Goal: Entertainment & Leisure: Consume media (video, audio)

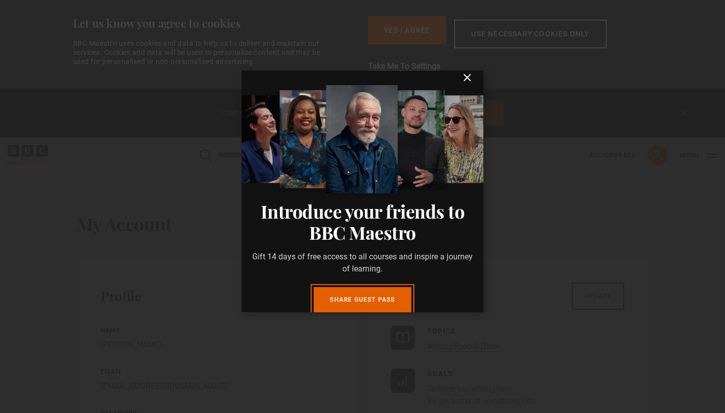
click at [464, 81] on icon "submit" at bounding box center [467, 77] width 6 height 6
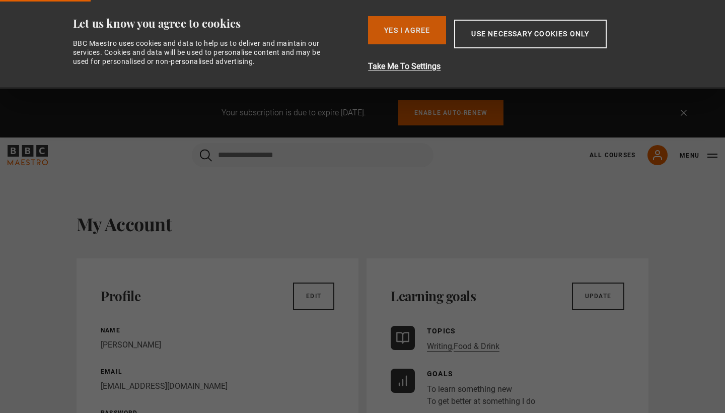
click at [419, 24] on button "Yes I Agree" at bounding box center [407, 30] width 78 height 28
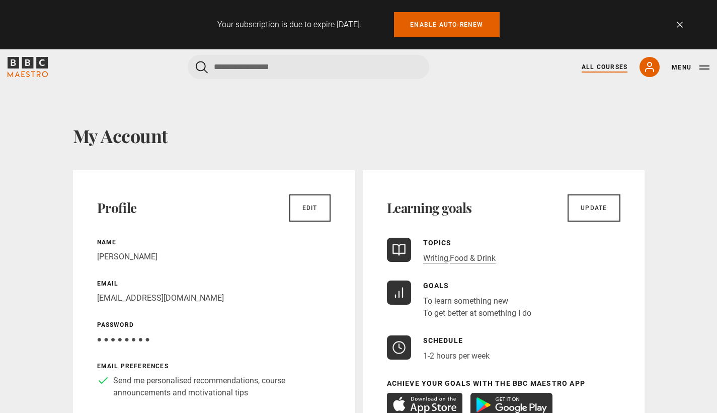
click at [596, 70] on link "All Courses" at bounding box center [605, 66] width 46 height 9
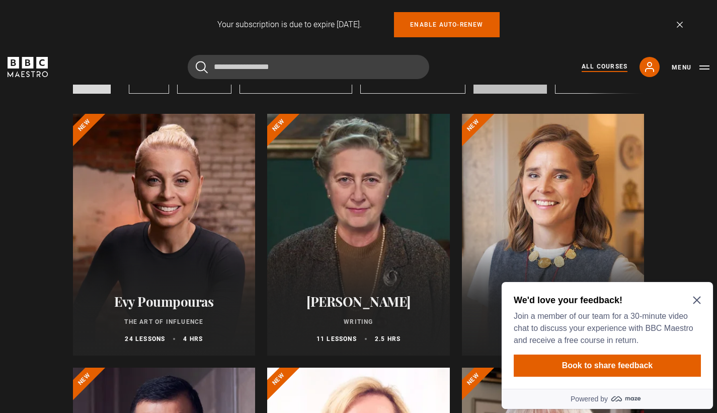
scroll to position [99, 0]
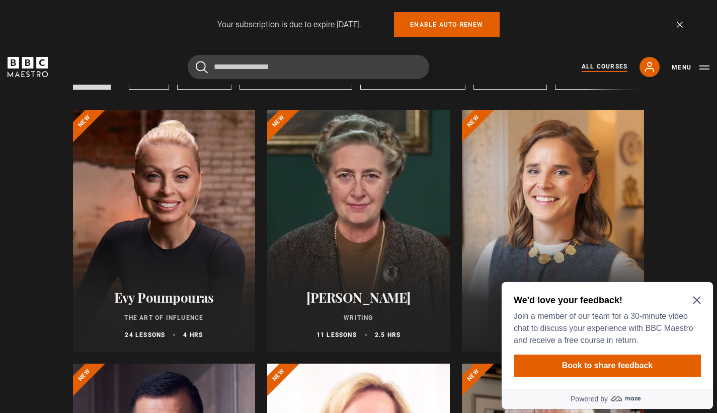
click at [697, 299] on icon "Close Maze Prompt" at bounding box center [697, 300] width 8 height 8
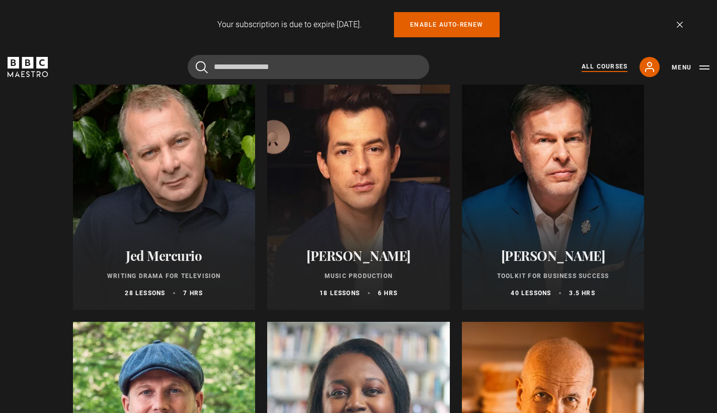
scroll to position [2943, 0]
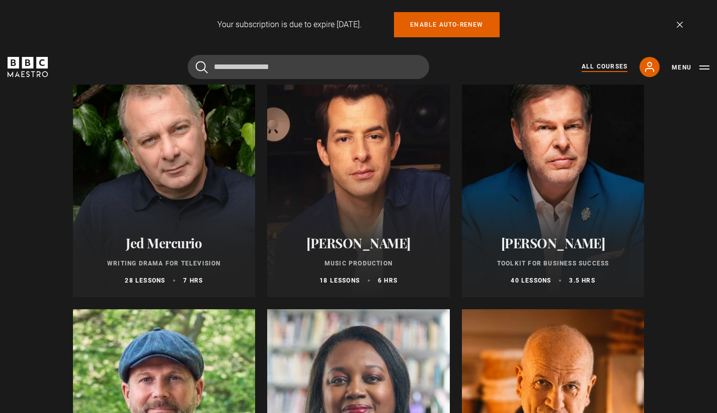
click at [183, 200] on div at bounding box center [164, 176] width 183 height 242
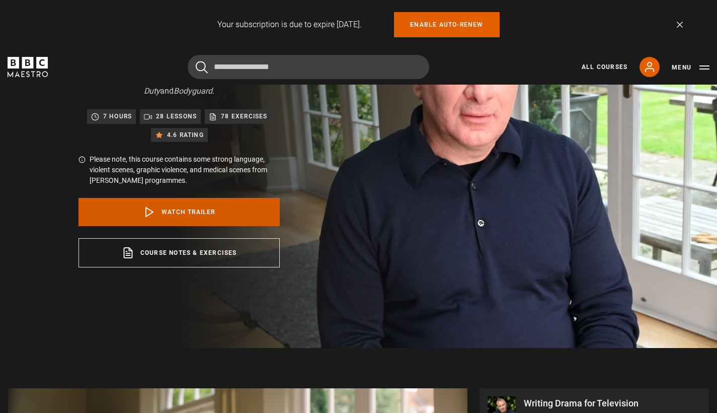
click at [195, 205] on link "Watch Trailer" at bounding box center [178, 212] width 201 height 28
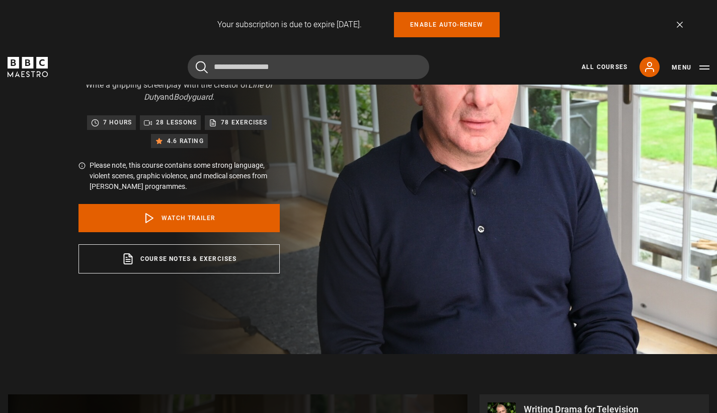
scroll to position [128, 0]
